Goal: Transaction & Acquisition: Book appointment/travel/reservation

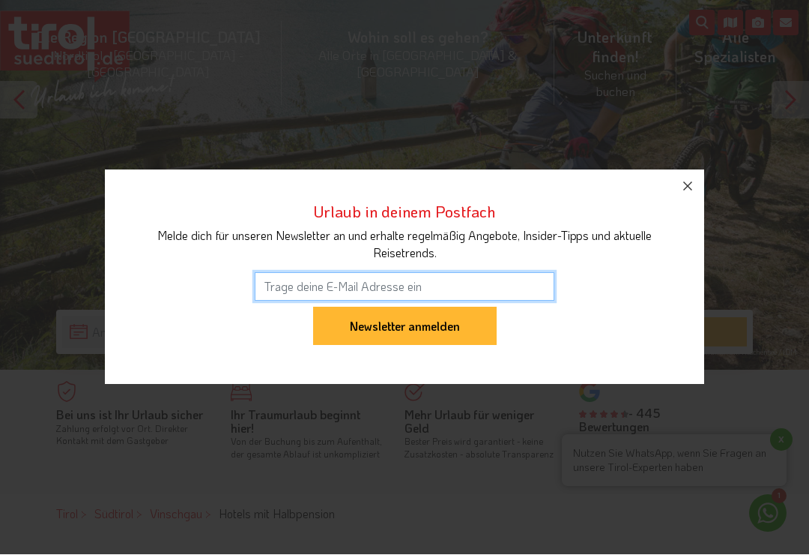
scroll to position [208, 0]
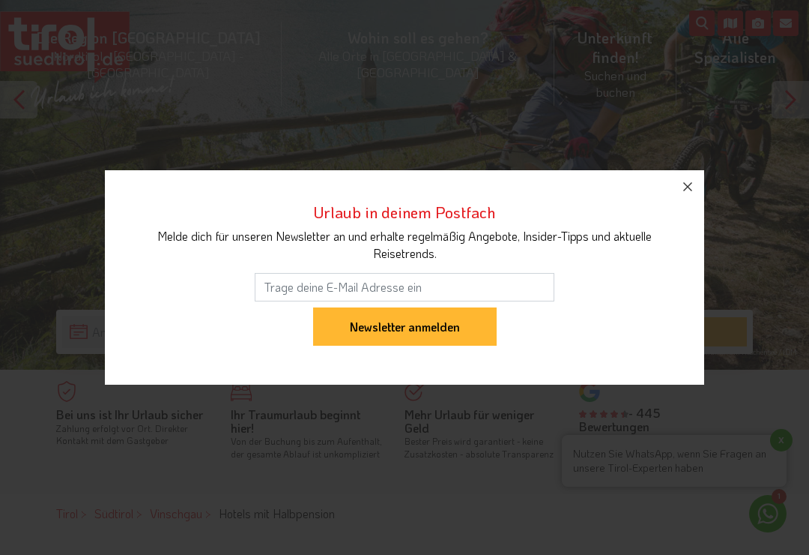
click at [692, 196] on icon "button" at bounding box center [688, 187] width 18 height 18
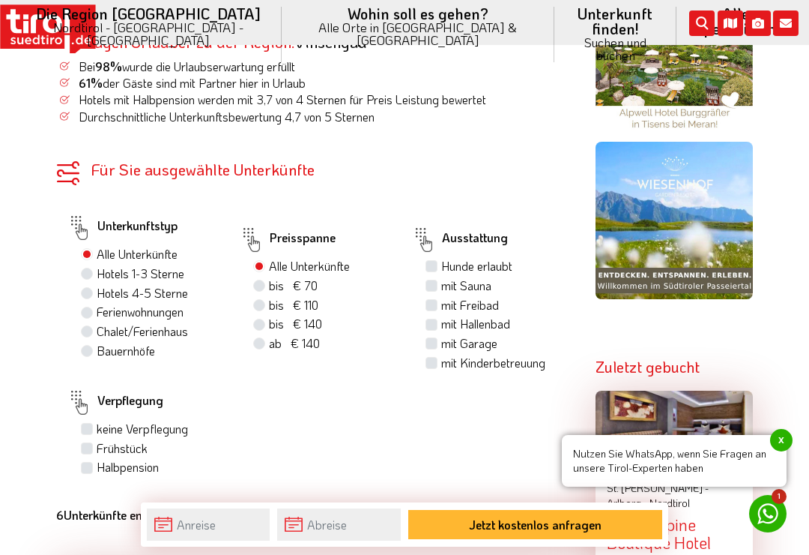
scroll to position [1000, 0]
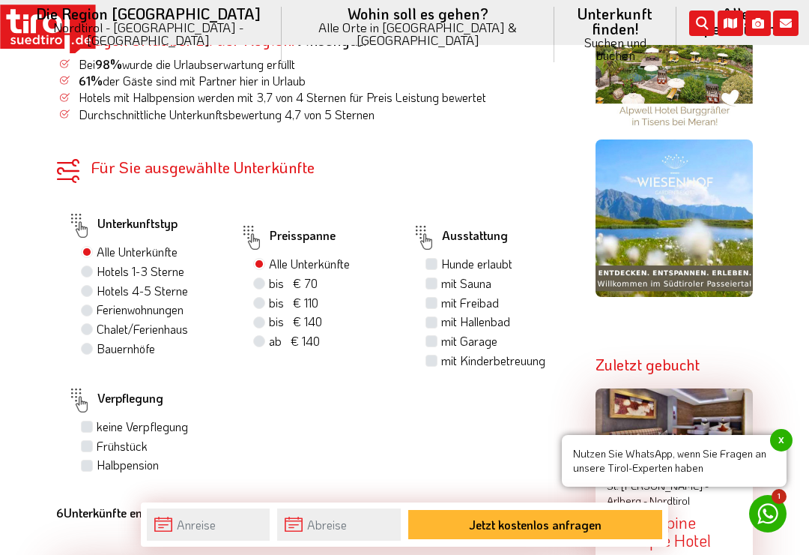
click at [97, 456] on label "Halbpension" at bounding box center [128, 464] width 62 height 16
click at [88, 459] on input "Halbpension" at bounding box center [89, 464] width 10 height 10
checkbox input "true"
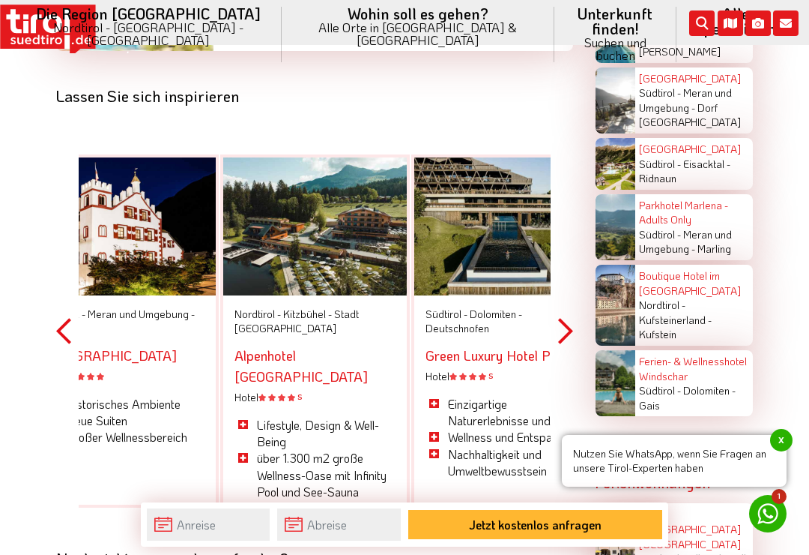
scroll to position [2424, 0]
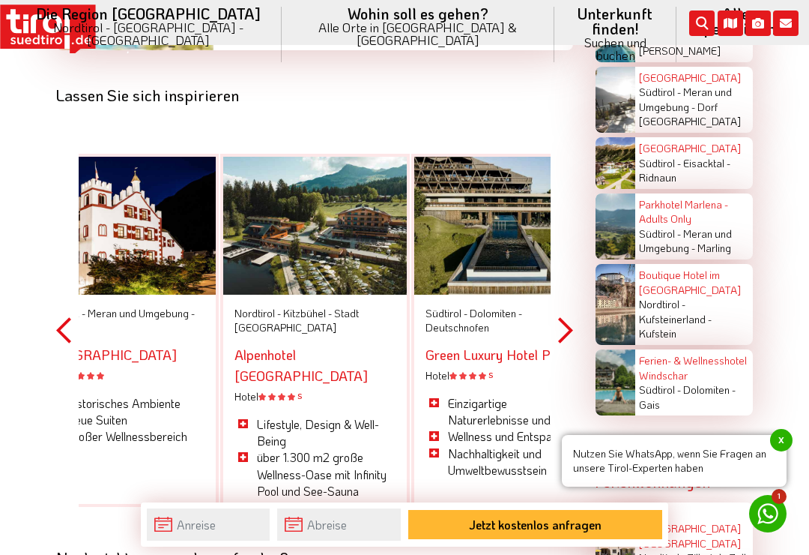
click at [572, 274] on button "Next" at bounding box center [565, 330] width 15 height 437
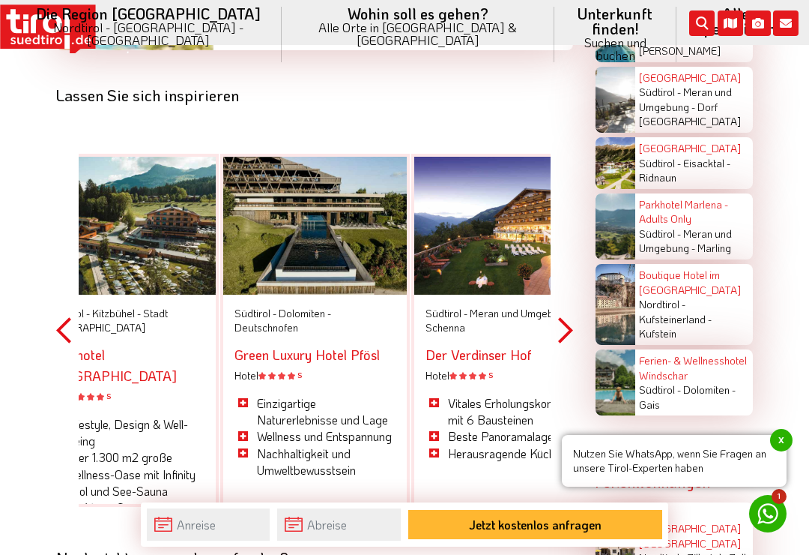
click at [572, 276] on button "Next" at bounding box center [565, 330] width 15 height 437
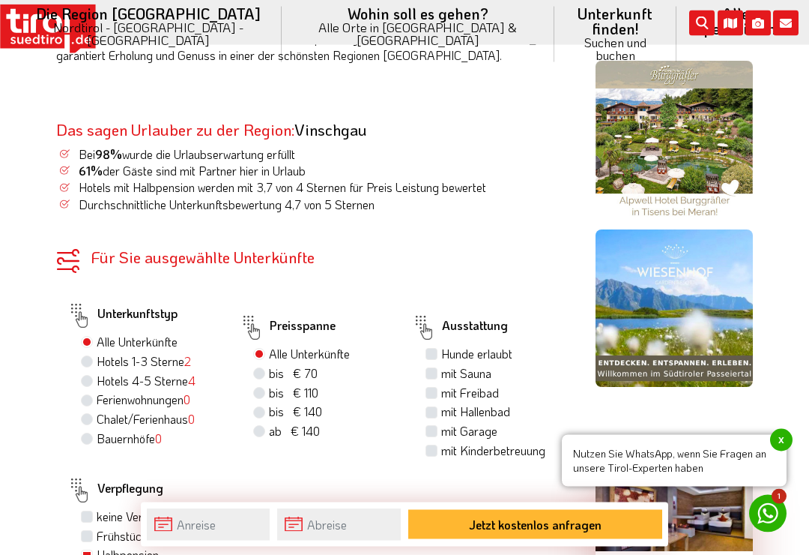
scroll to position [910, 0]
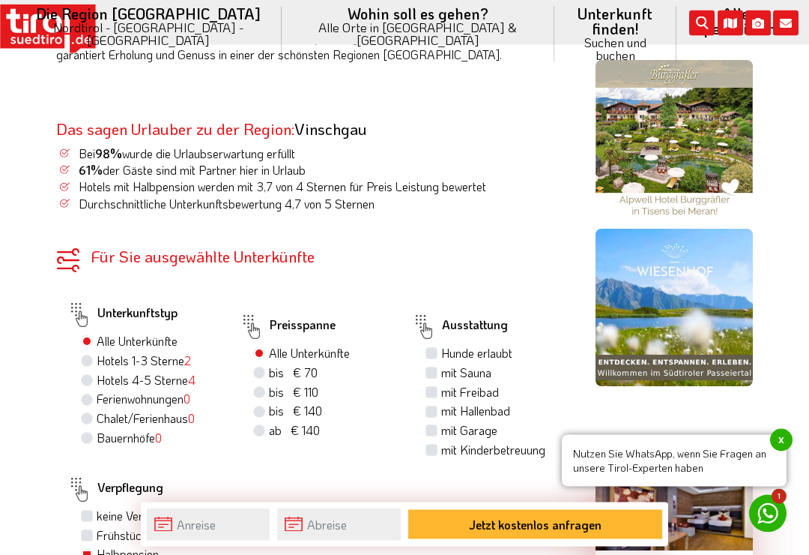
click at [269, 365] on label "bis € 70 bis CHF 65" at bounding box center [293, 373] width 49 height 16
click at [259, 368] on input "bis € 70 bis CHF 65" at bounding box center [261, 373] width 10 height 10
radio input "true"
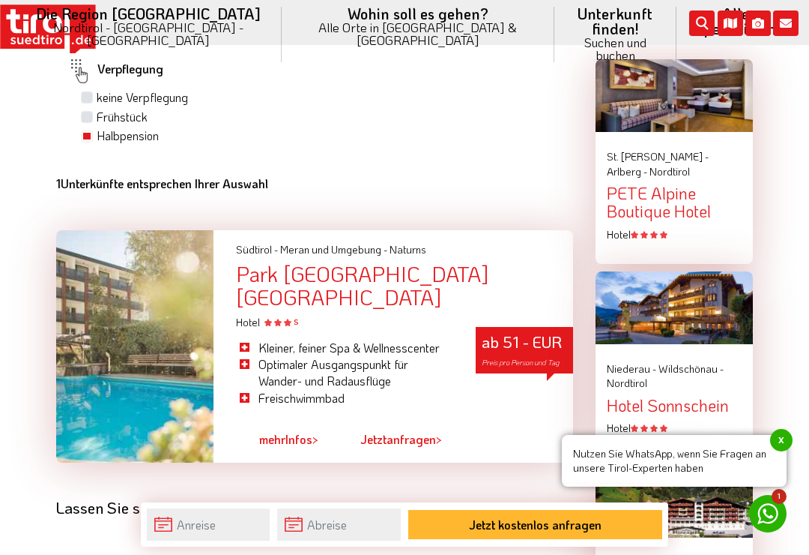
scroll to position [1305, 0]
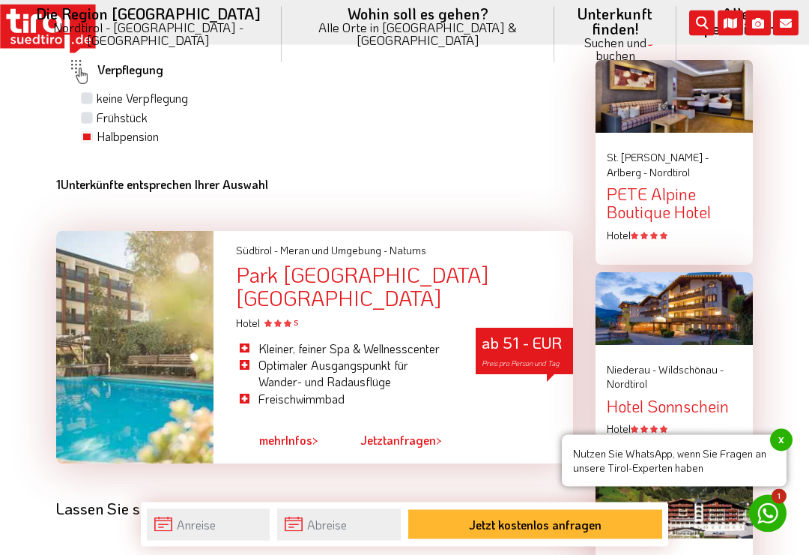
click at [435, 341] on li "Kleiner, feiner Spa & Wellnesscenter" at bounding box center [344, 349] width 217 height 16
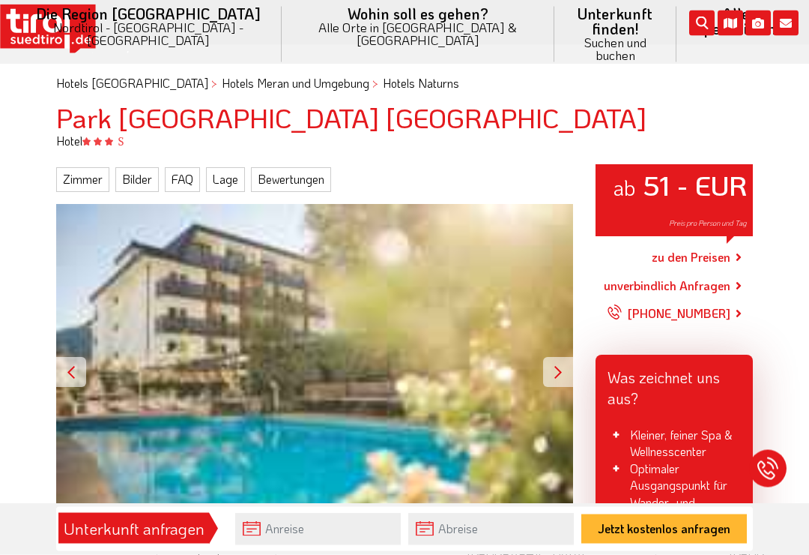
scroll to position [123, 0]
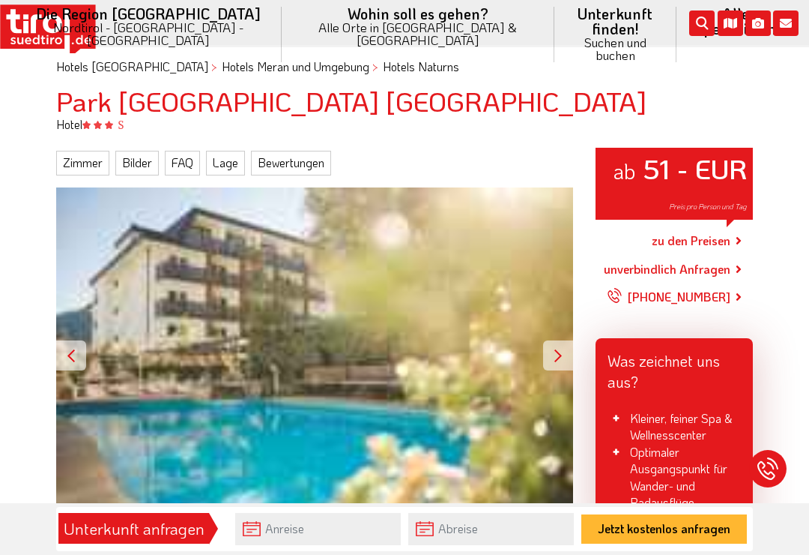
click at [560, 340] on div at bounding box center [558, 355] width 30 height 30
click at [566, 350] on div at bounding box center [558, 355] width 30 height 30
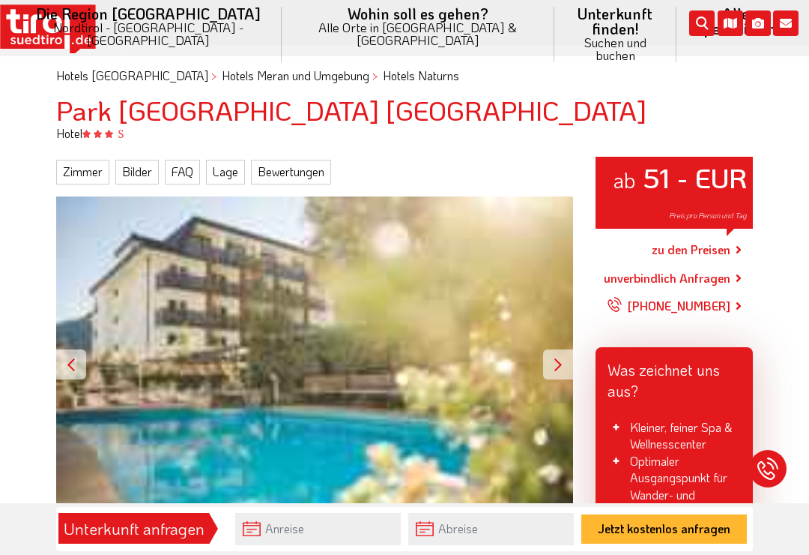
scroll to position [114, 0]
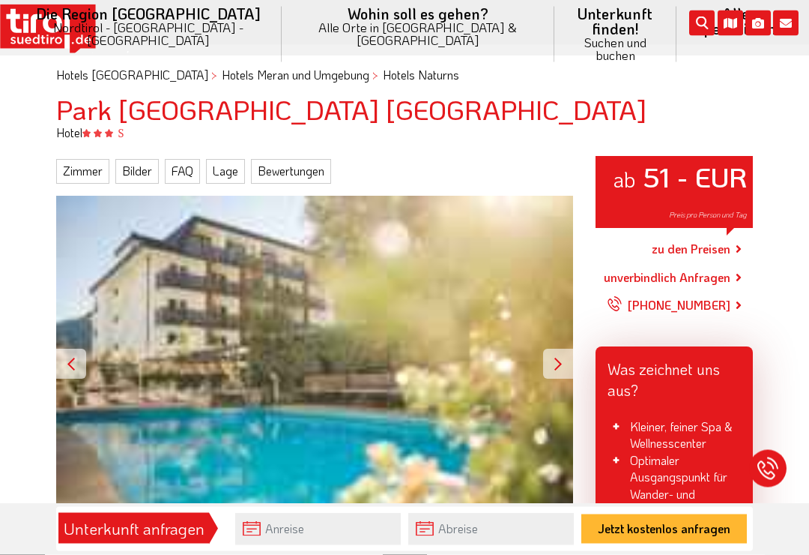
click at [715, 237] on link "zu den Preisen" at bounding box center [691, 250] width 79 height 37
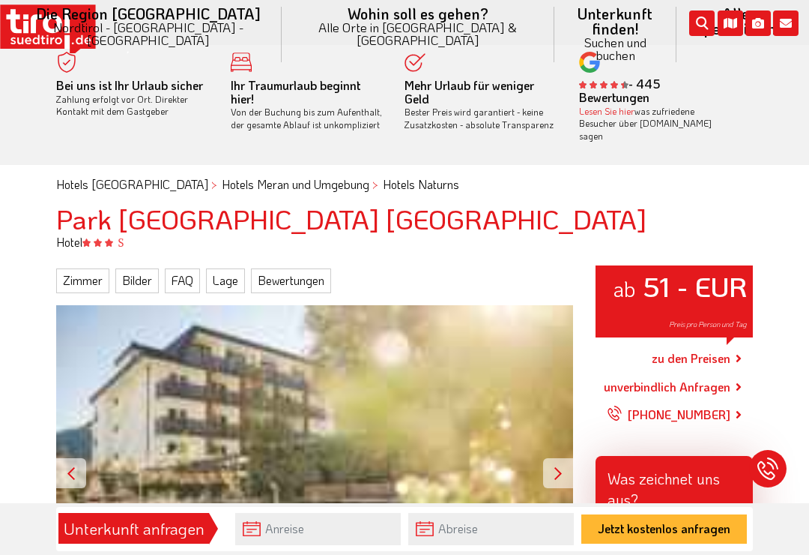
scroll to position [0, 0]
